Goal: Task Accomplishment & Management: Manage account settings

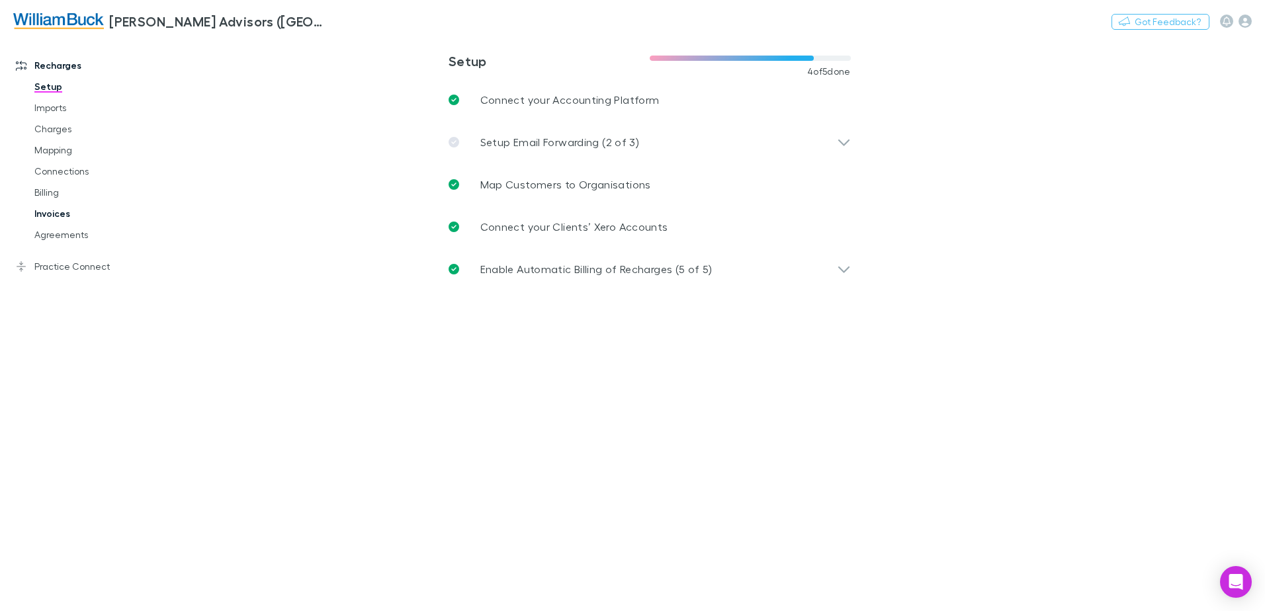
click at [51, 218] on link "Invoices" at bounding box center [99, 213] width 157 height 21
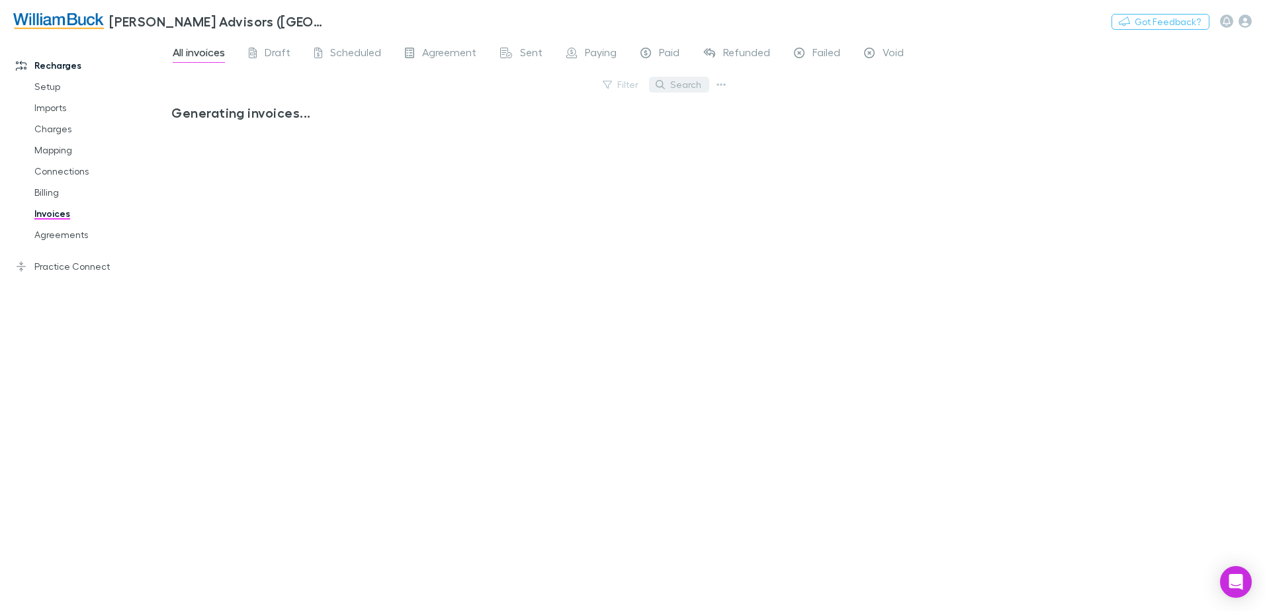
click at [682, 83] on button "Search" at bounding box center [679, 85] width 60 height 16
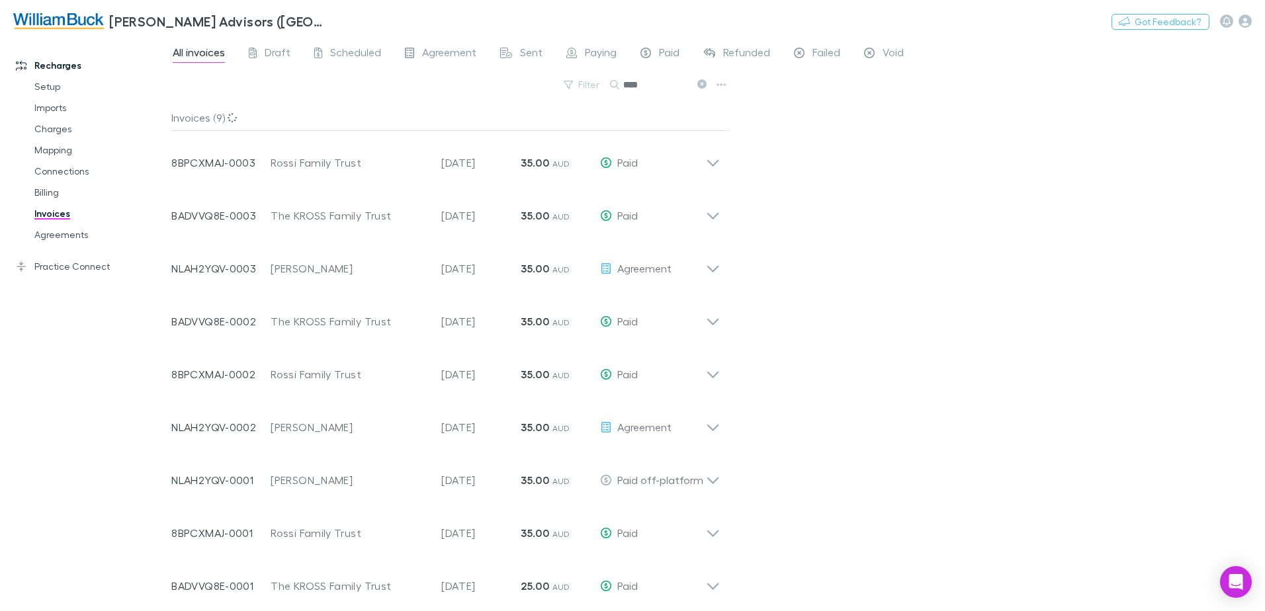
type input "****"
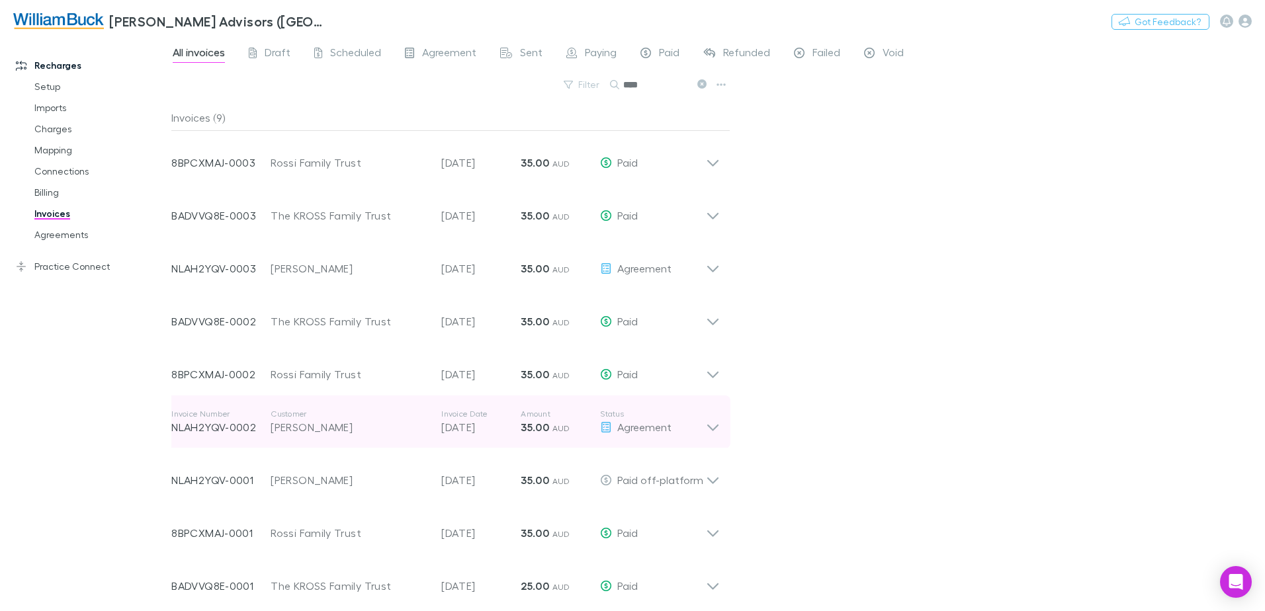
click at [717, 423] on icon at bounding box center [713, 422] width 14 height 26
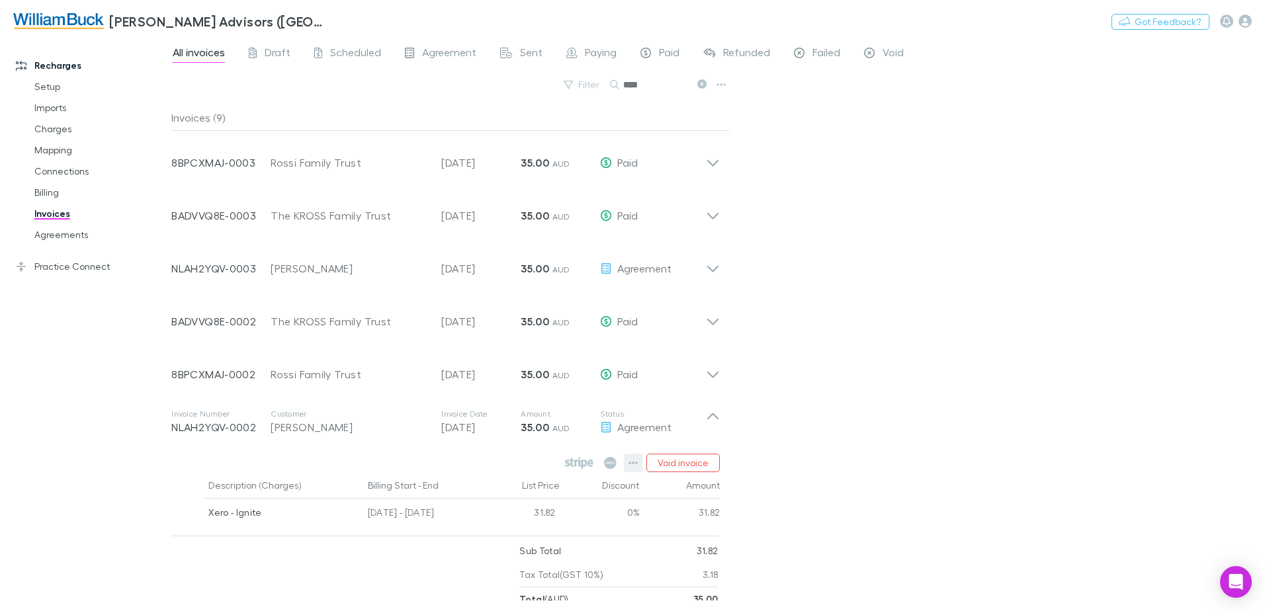
click at [635, 464] on icon "button" at bounding box center [633, 463] width 9 height 3
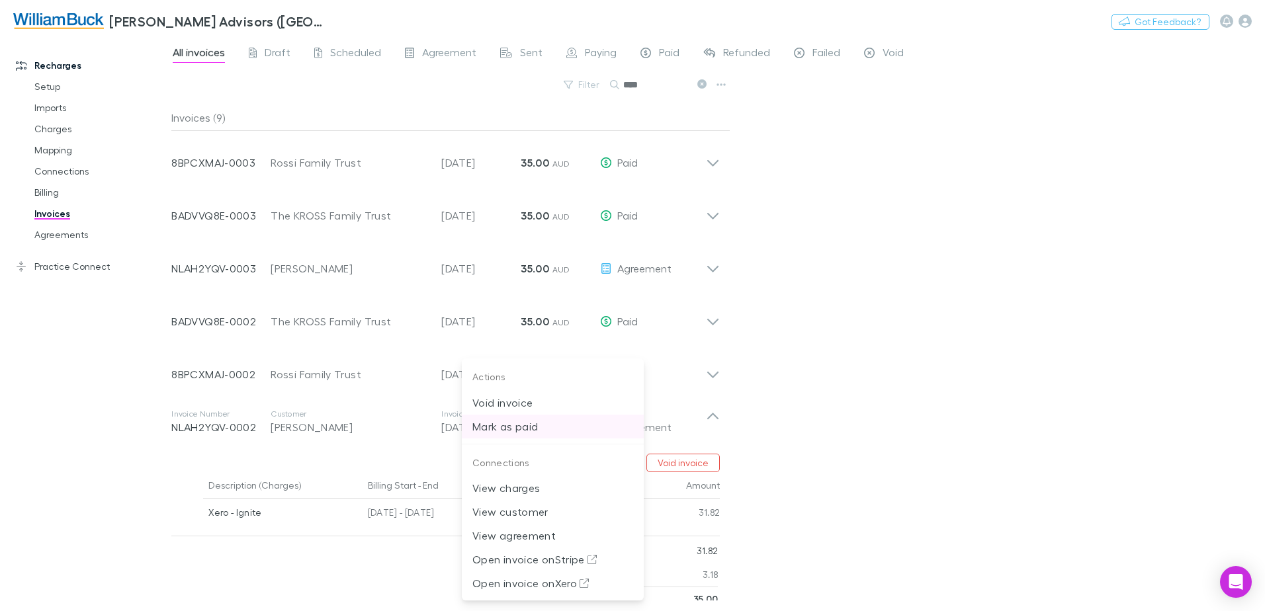
click at [526, 425] on p "Mark as paid" at bounding box center [552, 427] width 161 height 16
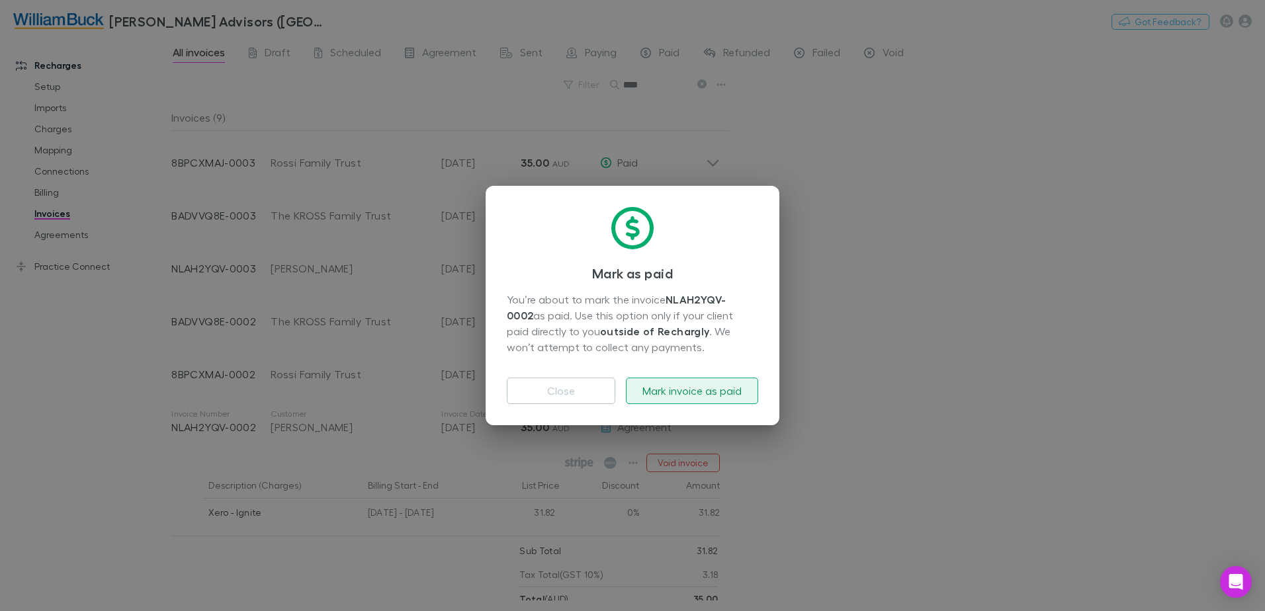
click at [717, 391] on button "Mark invoice as paid" at bounding box center [692, 391] width 132 height 26
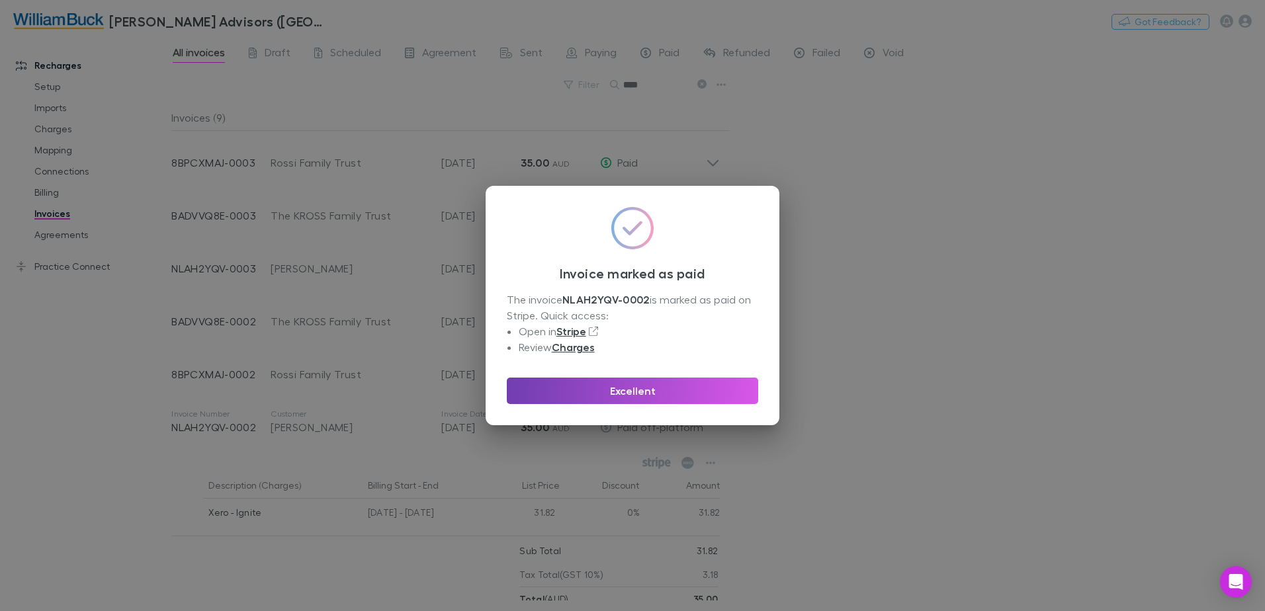
click at [646, 391] on button "Excellent" at bounding box center [632, 391] width 251 height 26
